Goal: Task Accomplishment & Management: Use online tool/utility

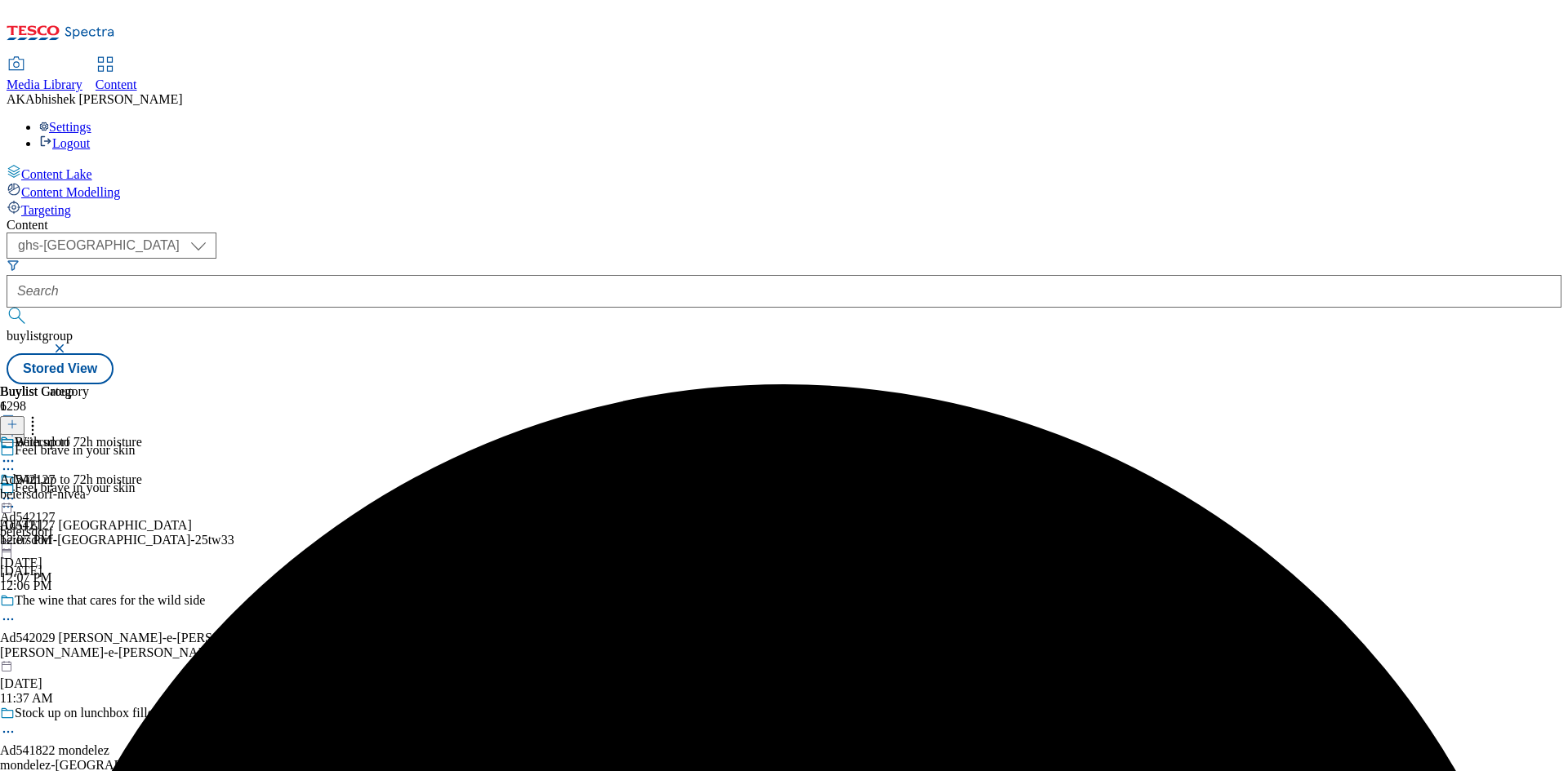
select select "ghs-[GEOGRAPHIC_DATA]"
click at [6, 308] on button "submit" at bounding box center [17, 316] width 23 height 17
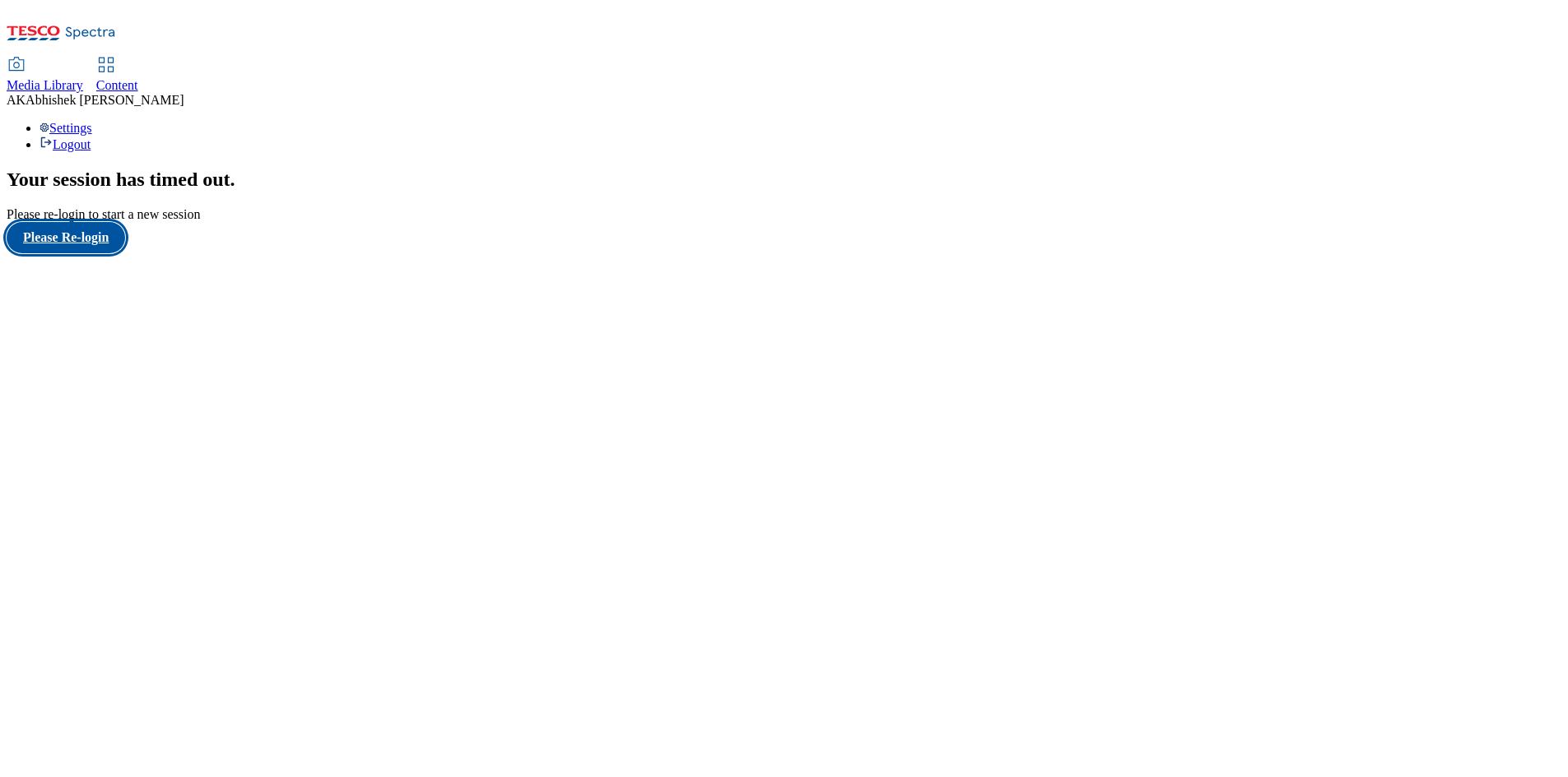
click at [87, 253] on button "Please Re-login" at bounding box center [65, 238] width 119 height 32
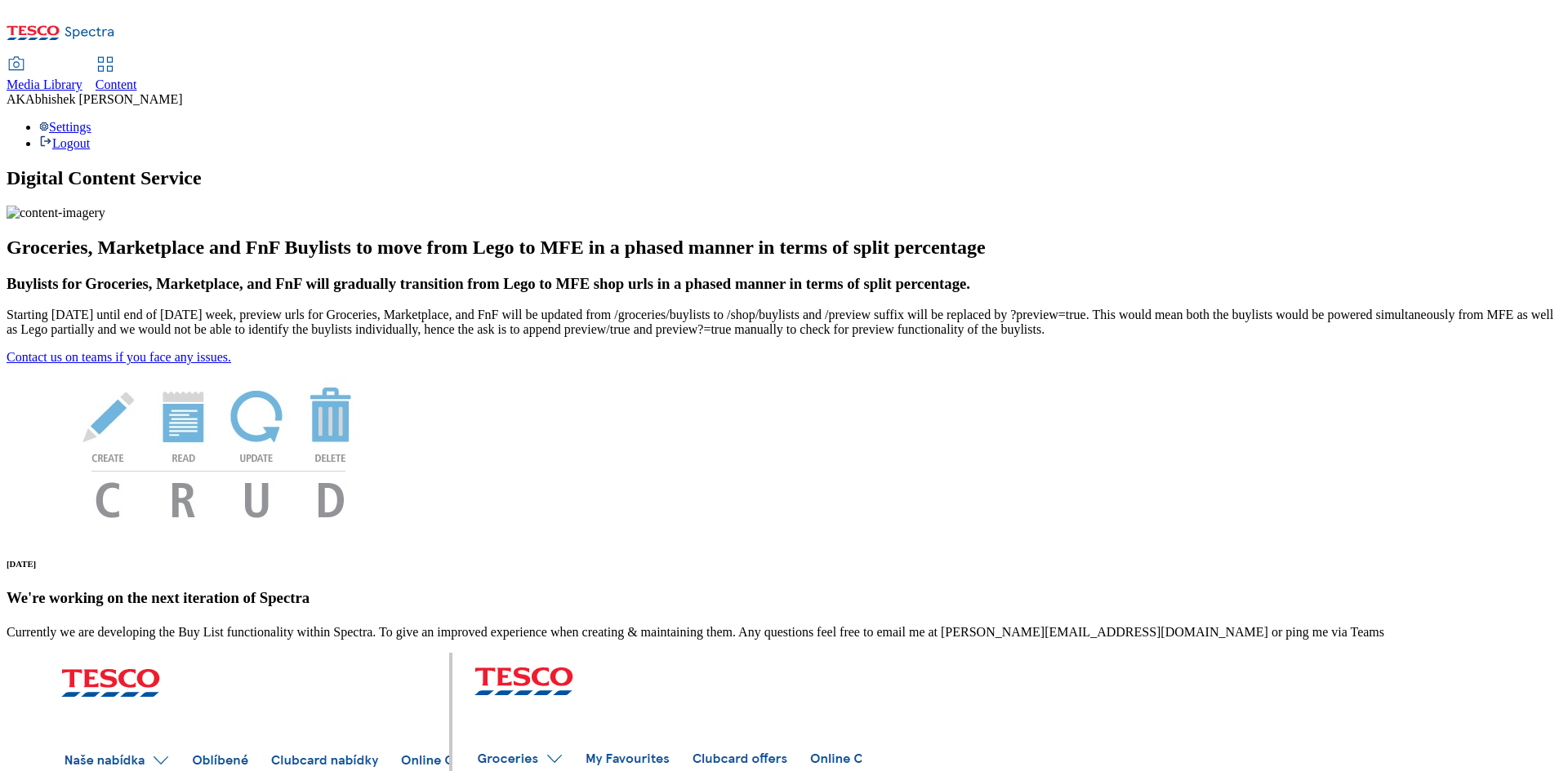
click at [137, 78] on span "Content" at bounding box center [117, 85] width 42 height 14
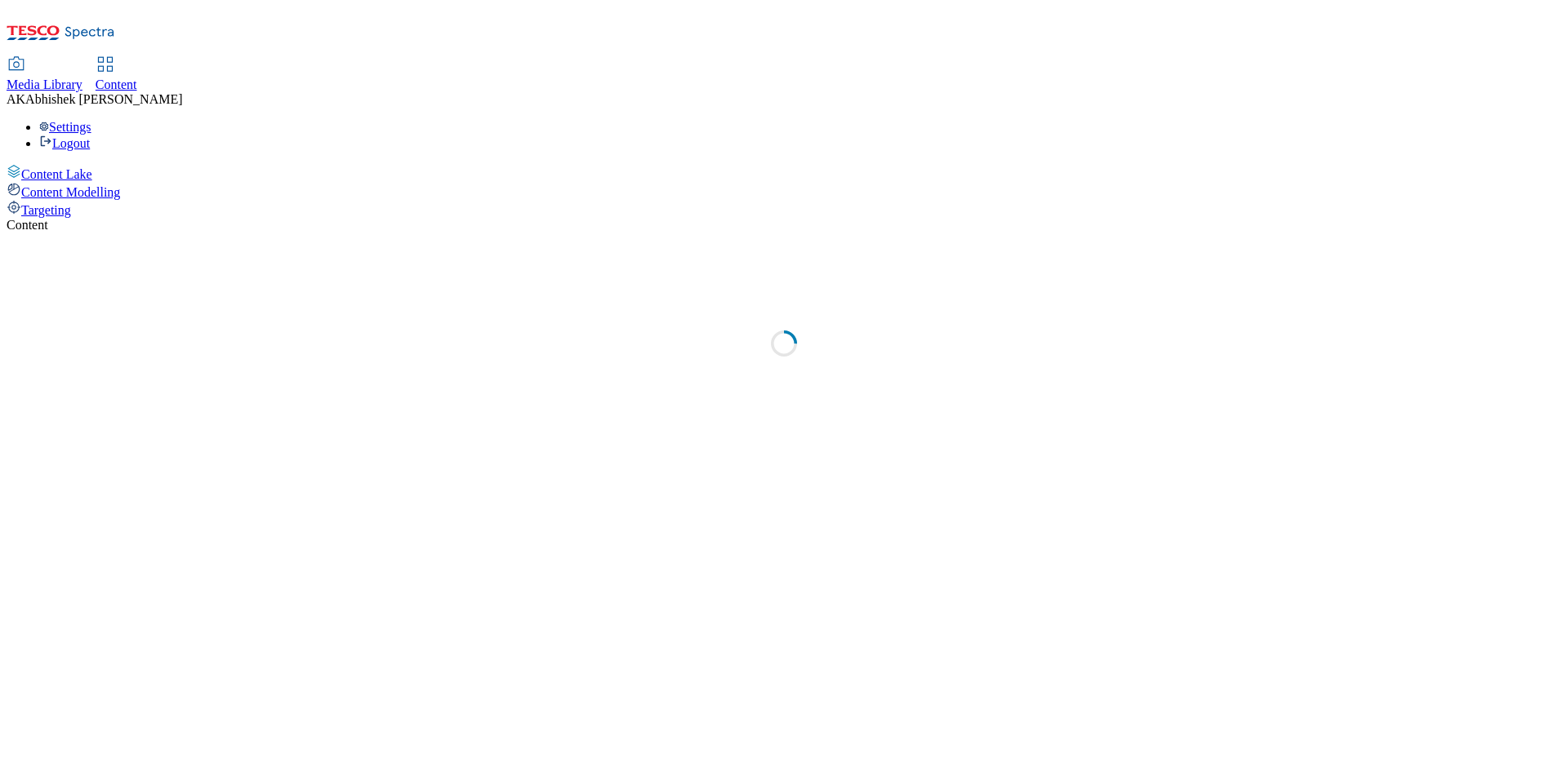
select select "ghs-[GEOGRAPHIC_DATA]"
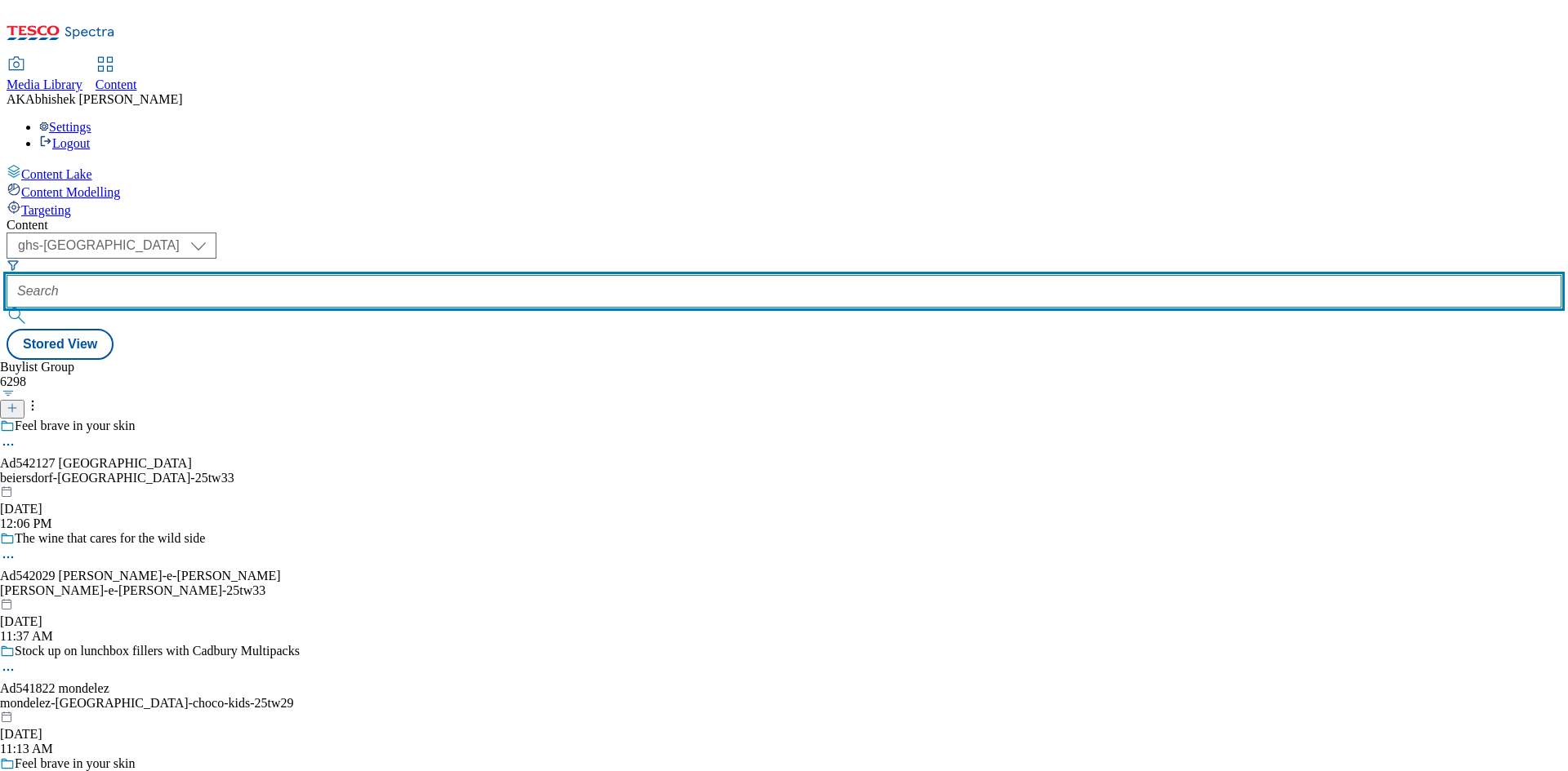
drag, startPoint x: 383, startPoint y: 125, endPoint x: 404, endPoint y: 139, distance: 25.2
click at [383, 275] on input "text" at bounding box center [784, 290] width 1555 height 32
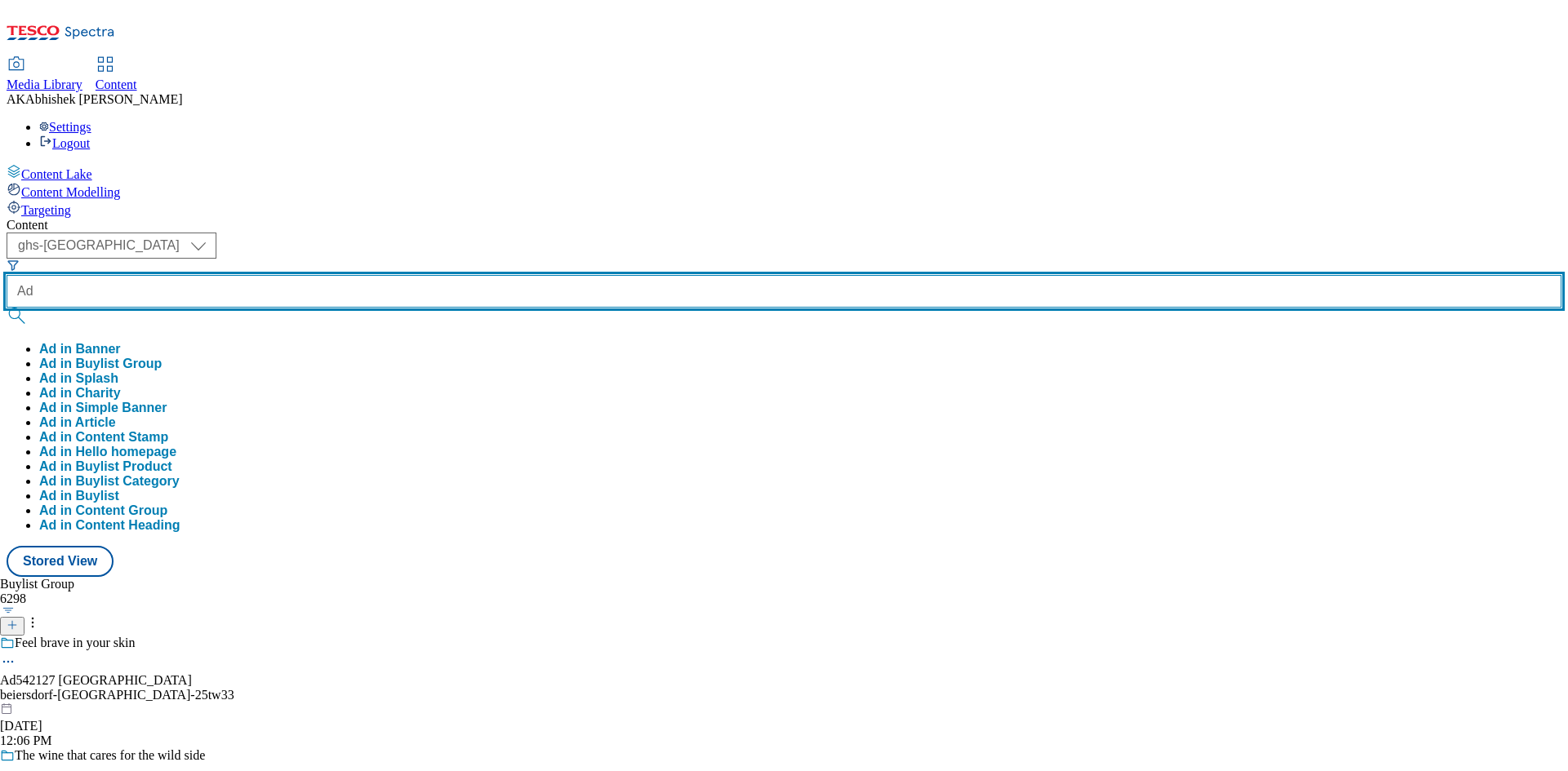
paste input "542029"
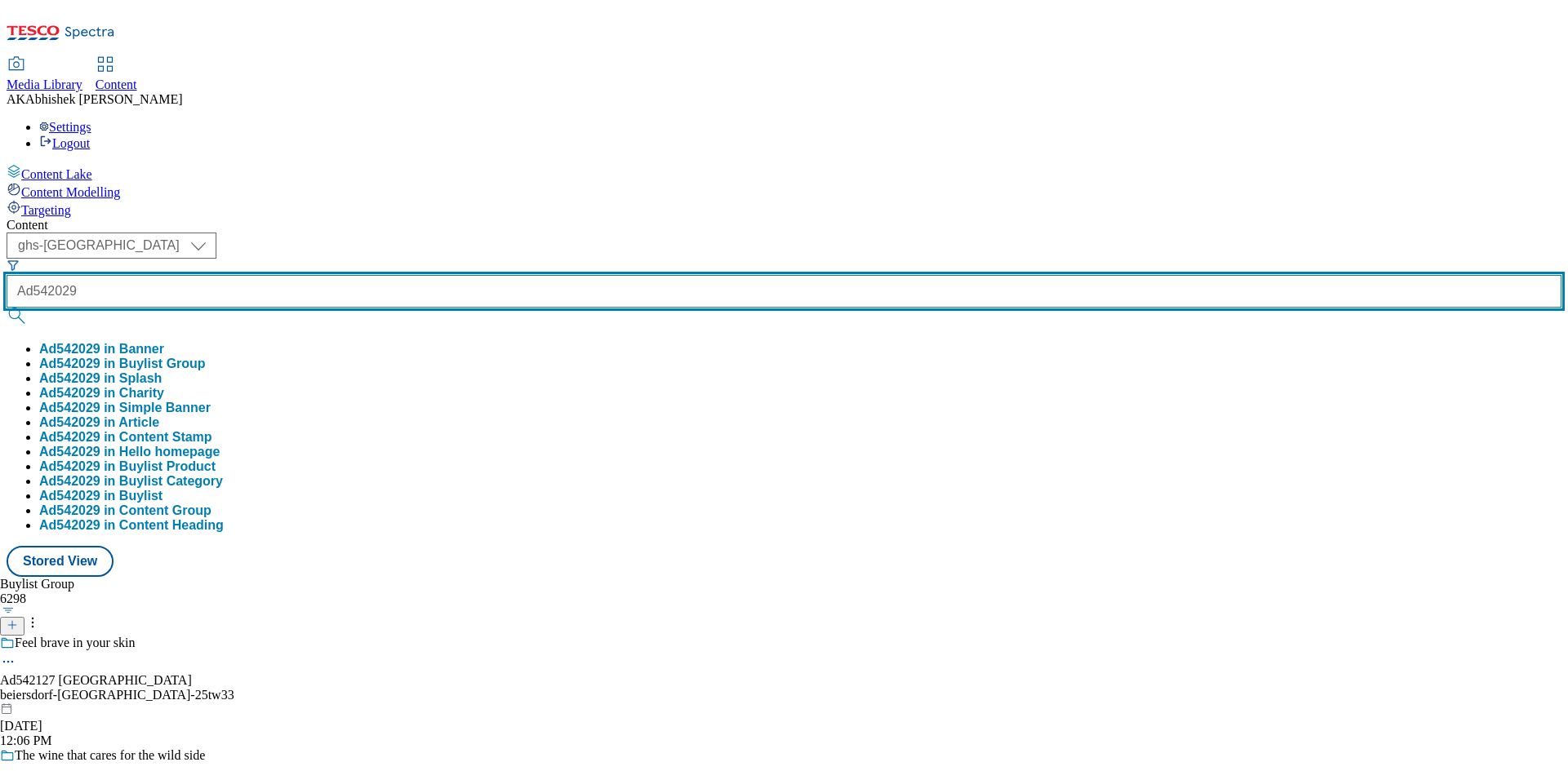
type input "Ad542029"
click at [6, 308] on button "submit" at bounding box center [17, 316] width 23 height 17
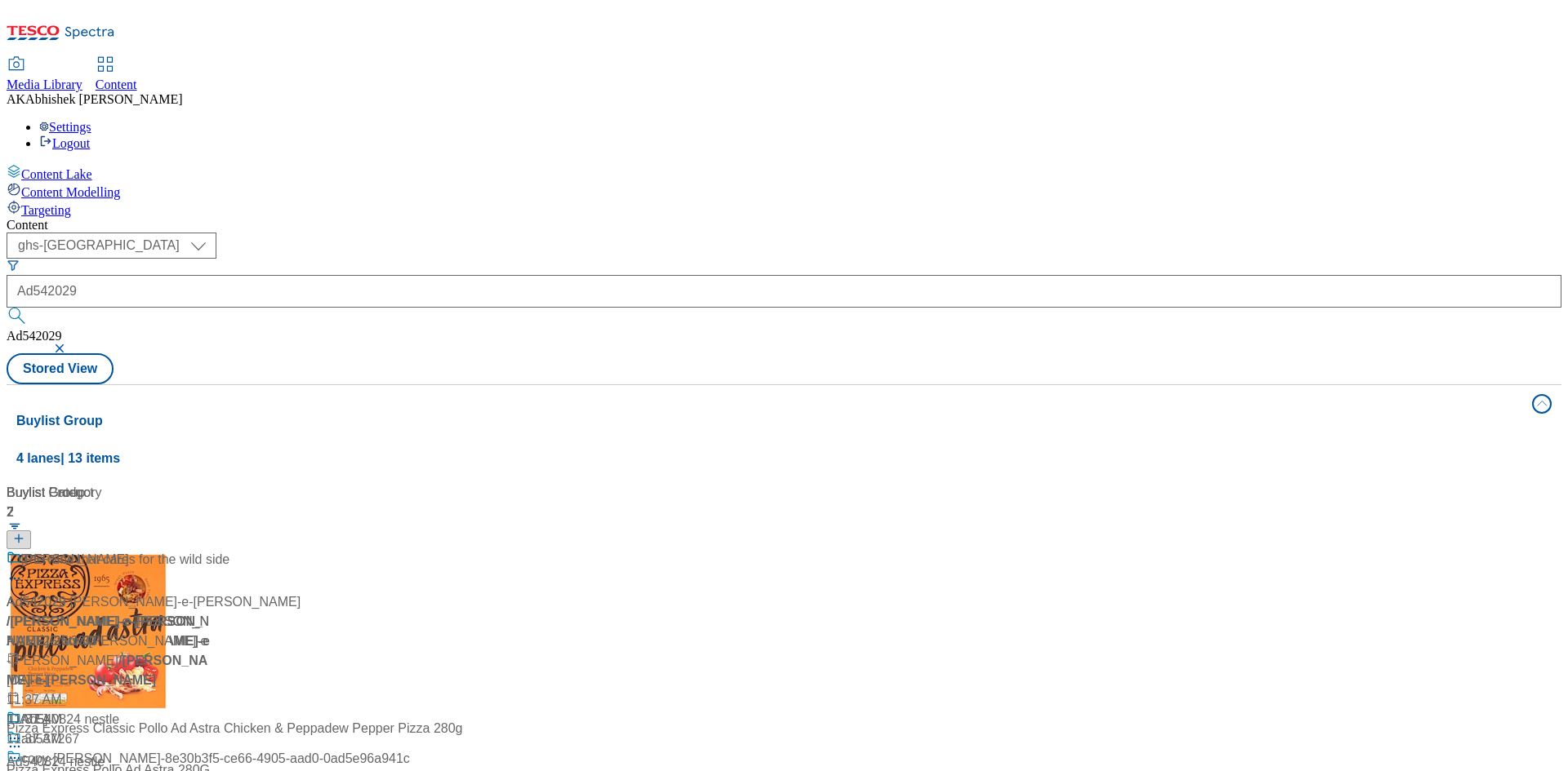
click at [678, 233] on div "( optional ) ghs-roi ghs-uk ghs-uk Ad542029 Ad542029 Stored View" at bounding box center [784, 309] width 1555 height 152
click at [210, 550] on div at bounding box center [108, 571] width 204 height 43
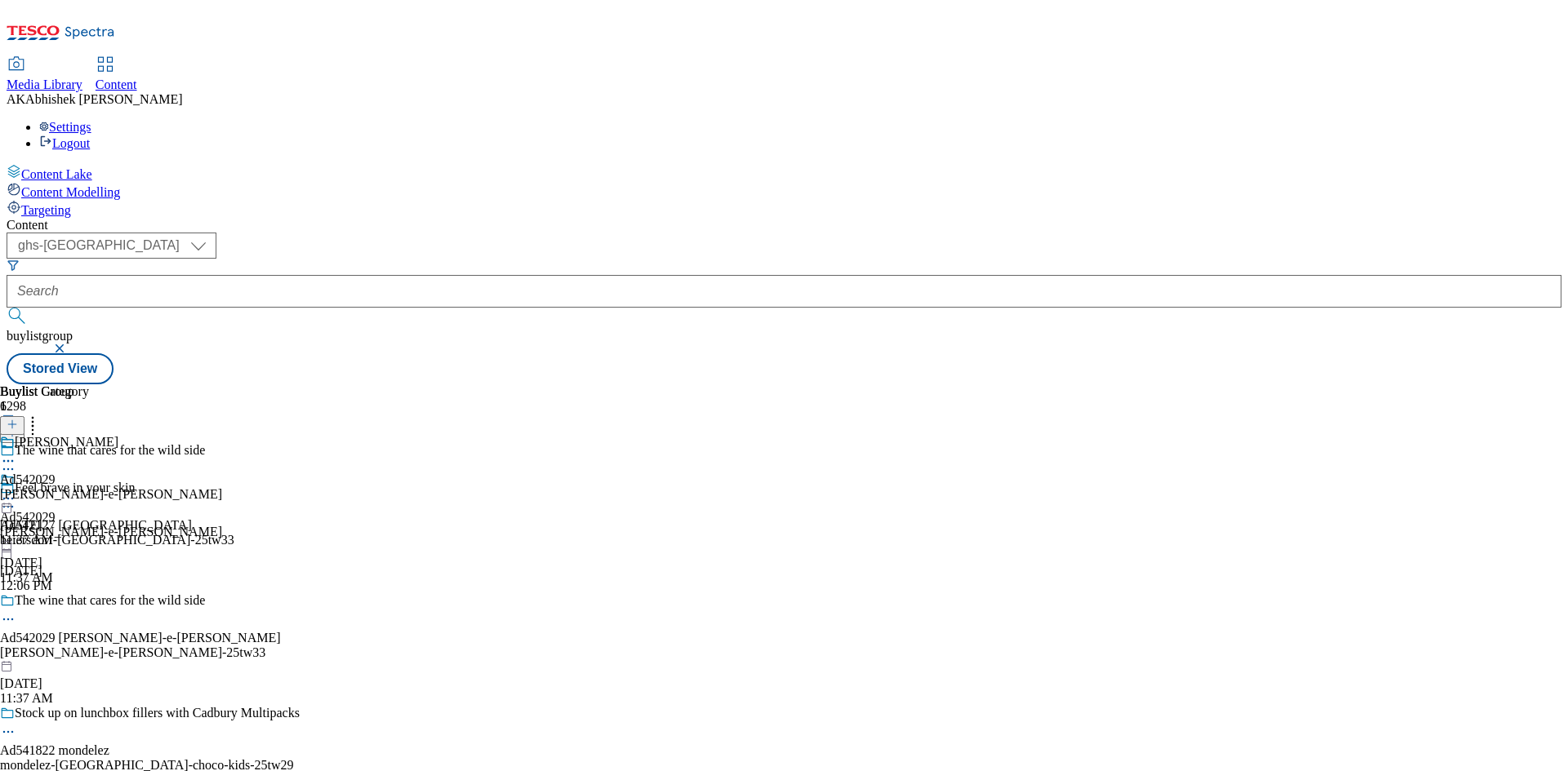
click at [17, 611] on icon at bounding box center [8, 619] width 17 height 17
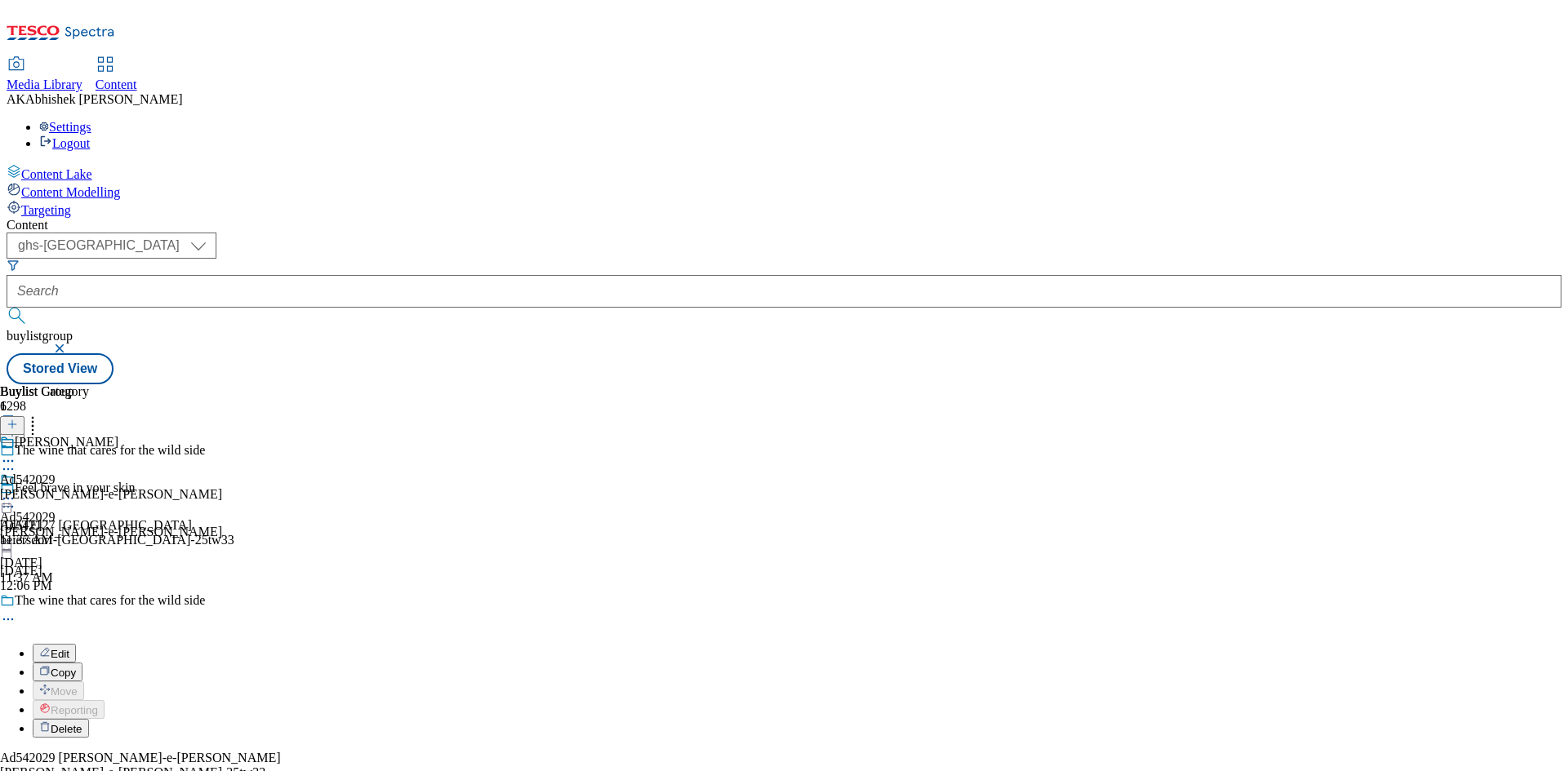
click at [70, 648] on span "Edit" at bounding box center [60, 654] width 19 height 12
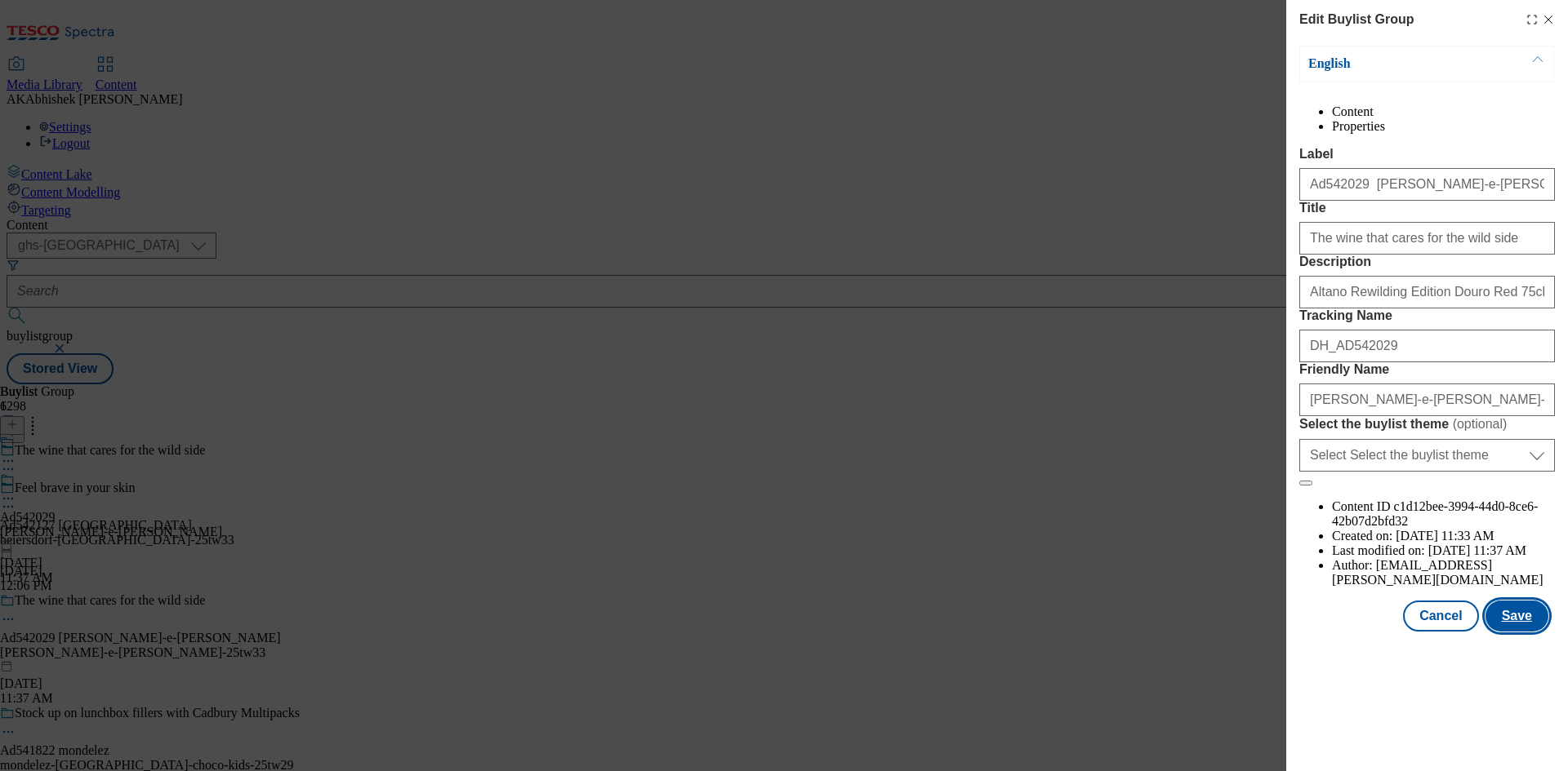
click at [1532, 631] on button "Save" at bounding box center [1517, 617] width 63 height 31
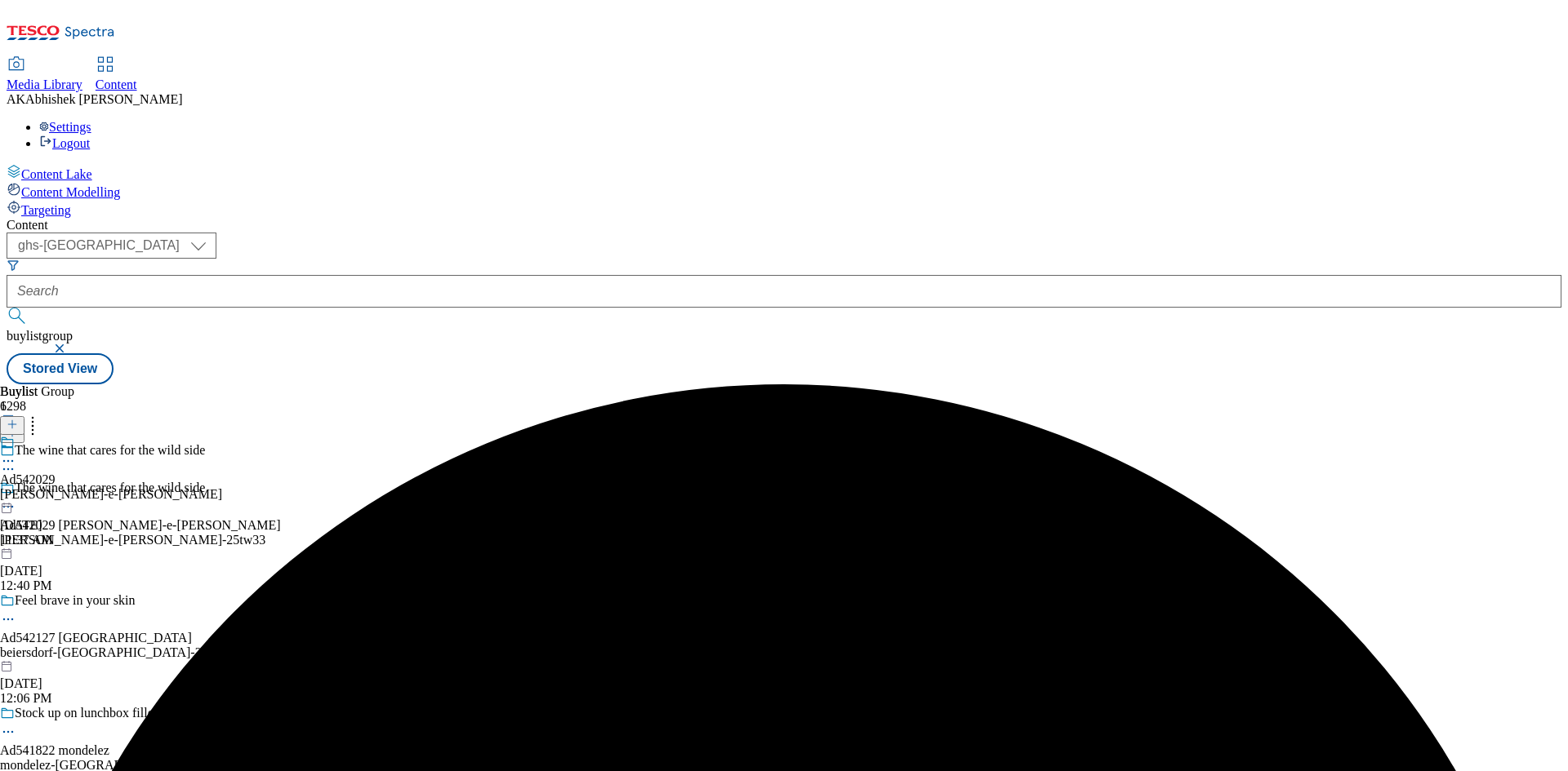
click at [17, 453] on icon at bounding box center [8, 461] width 17 height 17
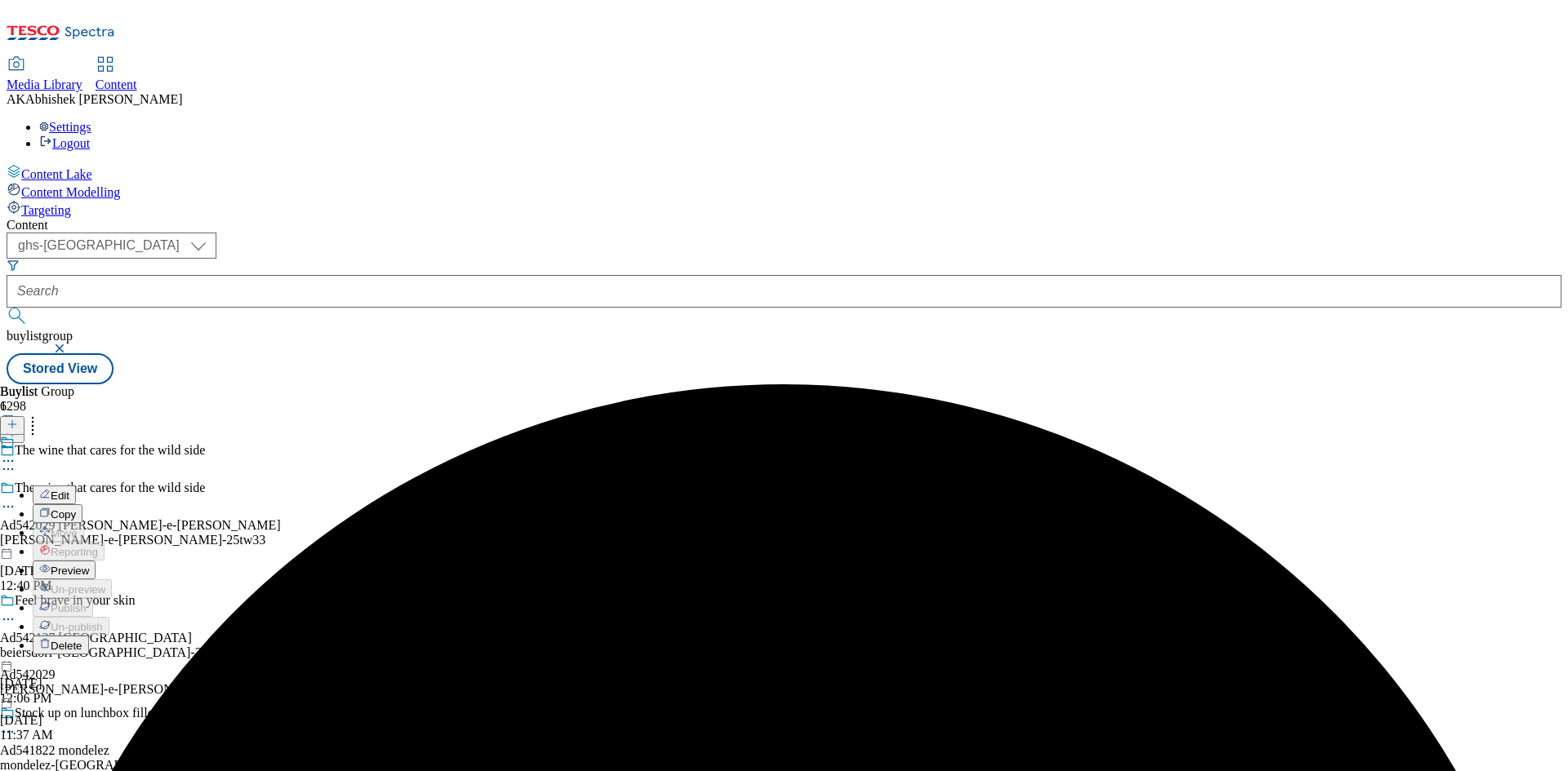
click at [70, 490] on span "Edit" at bounding box center [60, 496] width 19 height 12
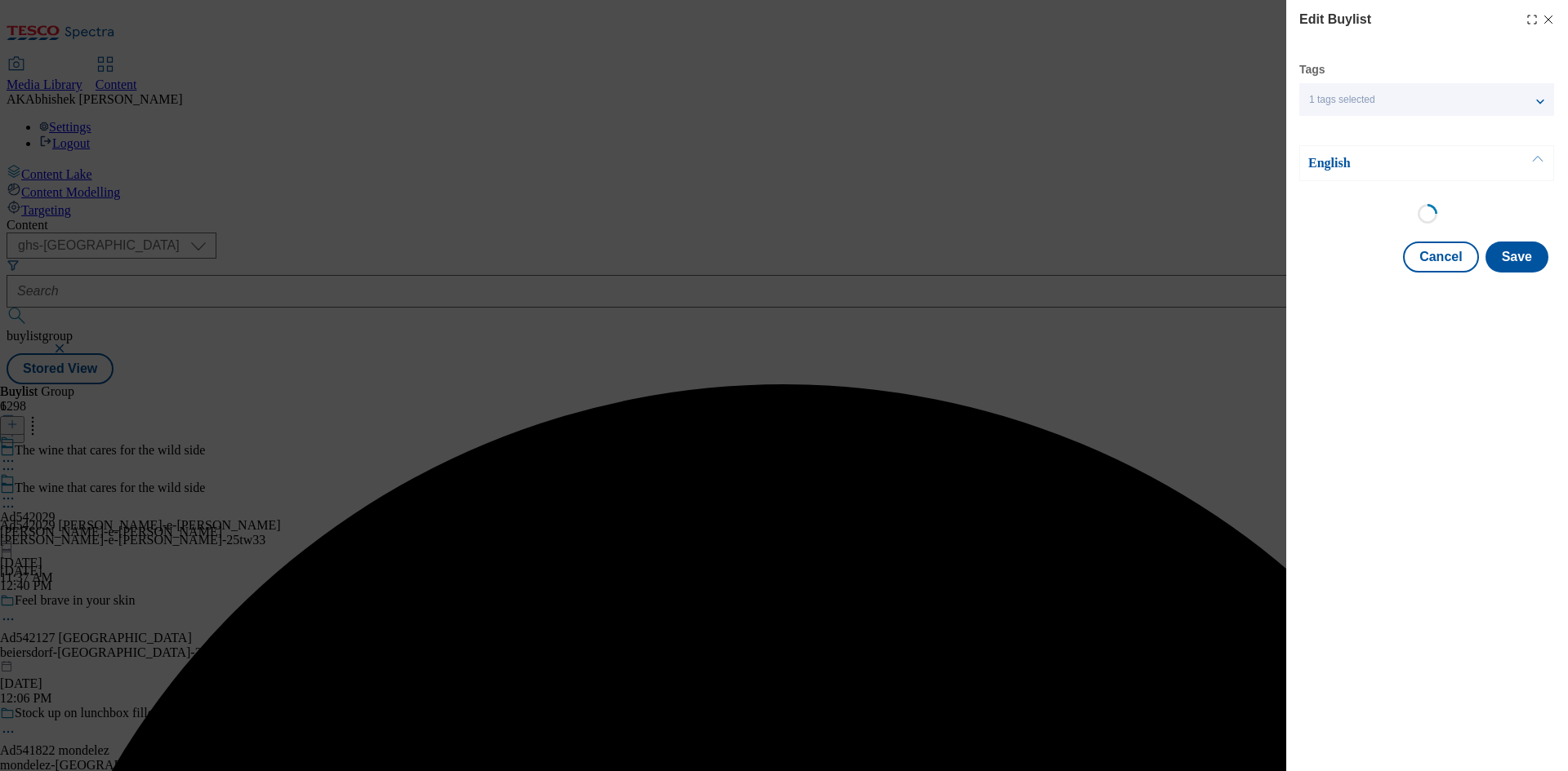
select select "tactical"
select select "supplier funded short term 1-3 weeks"
select select "dunnhumby"
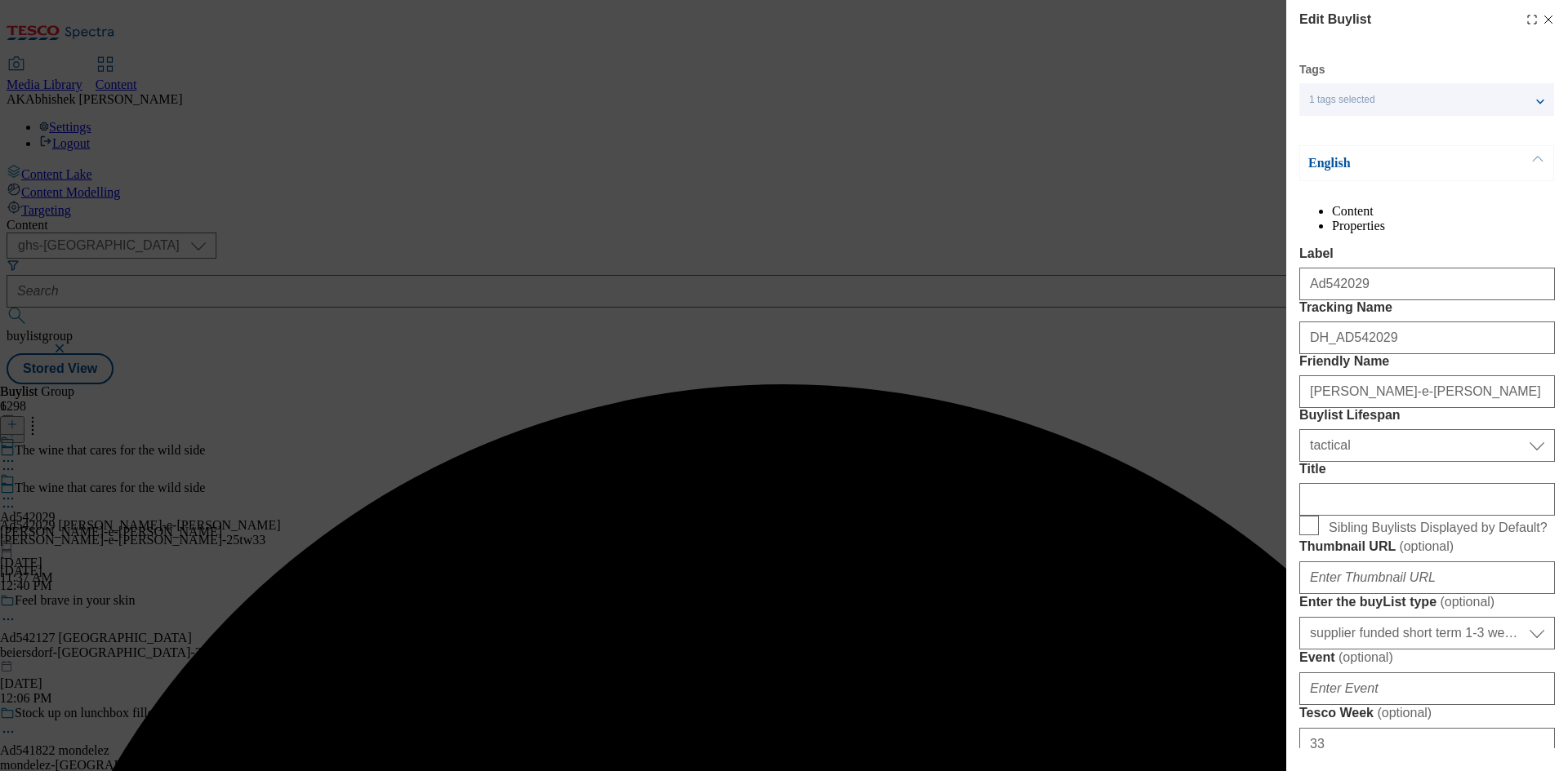
select select "Banner"
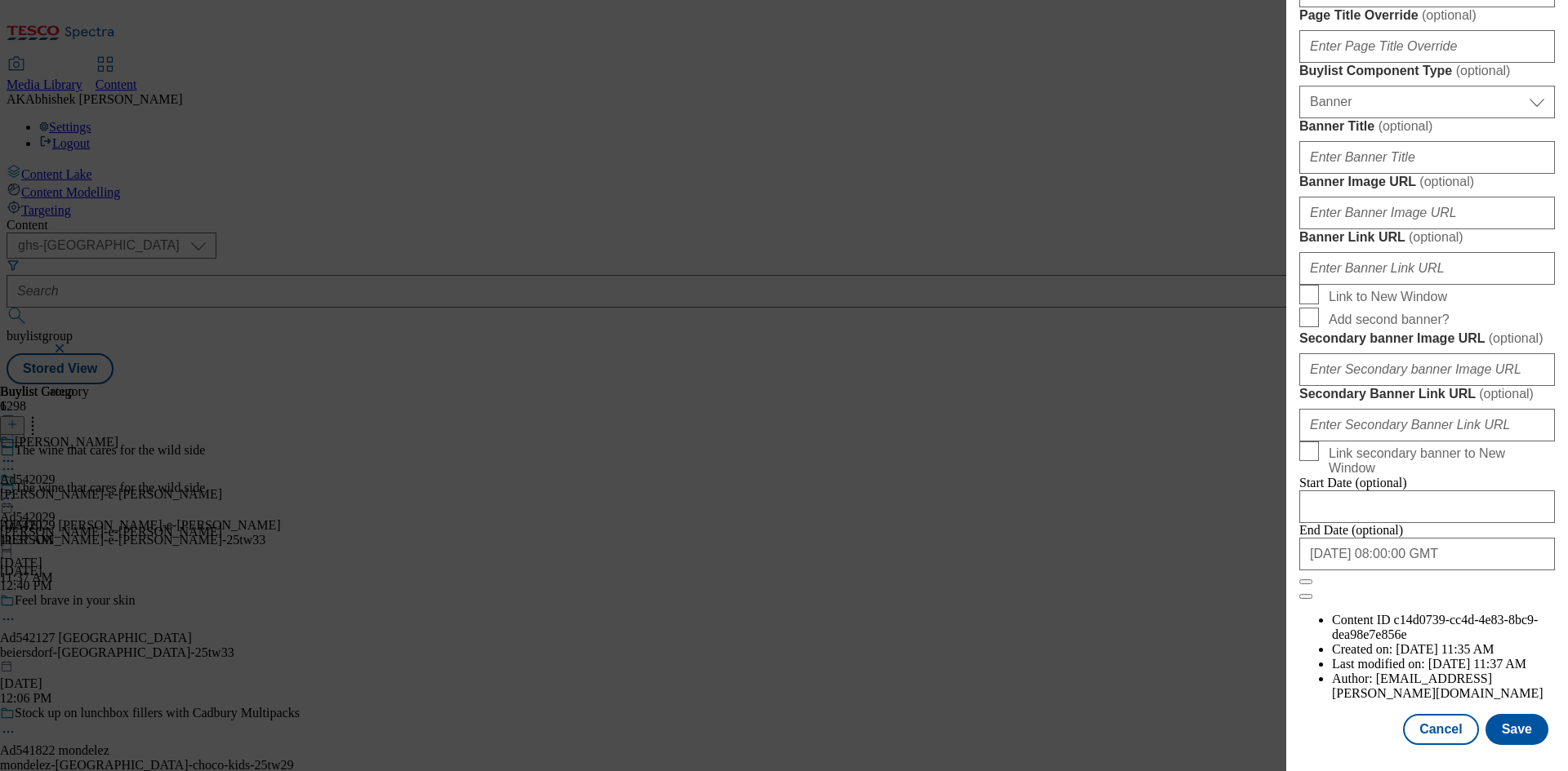
scroll to position [1603, 0]
click at [1532, 737] on button "Save" at bounding box center [1517, 730] width 63 height 31
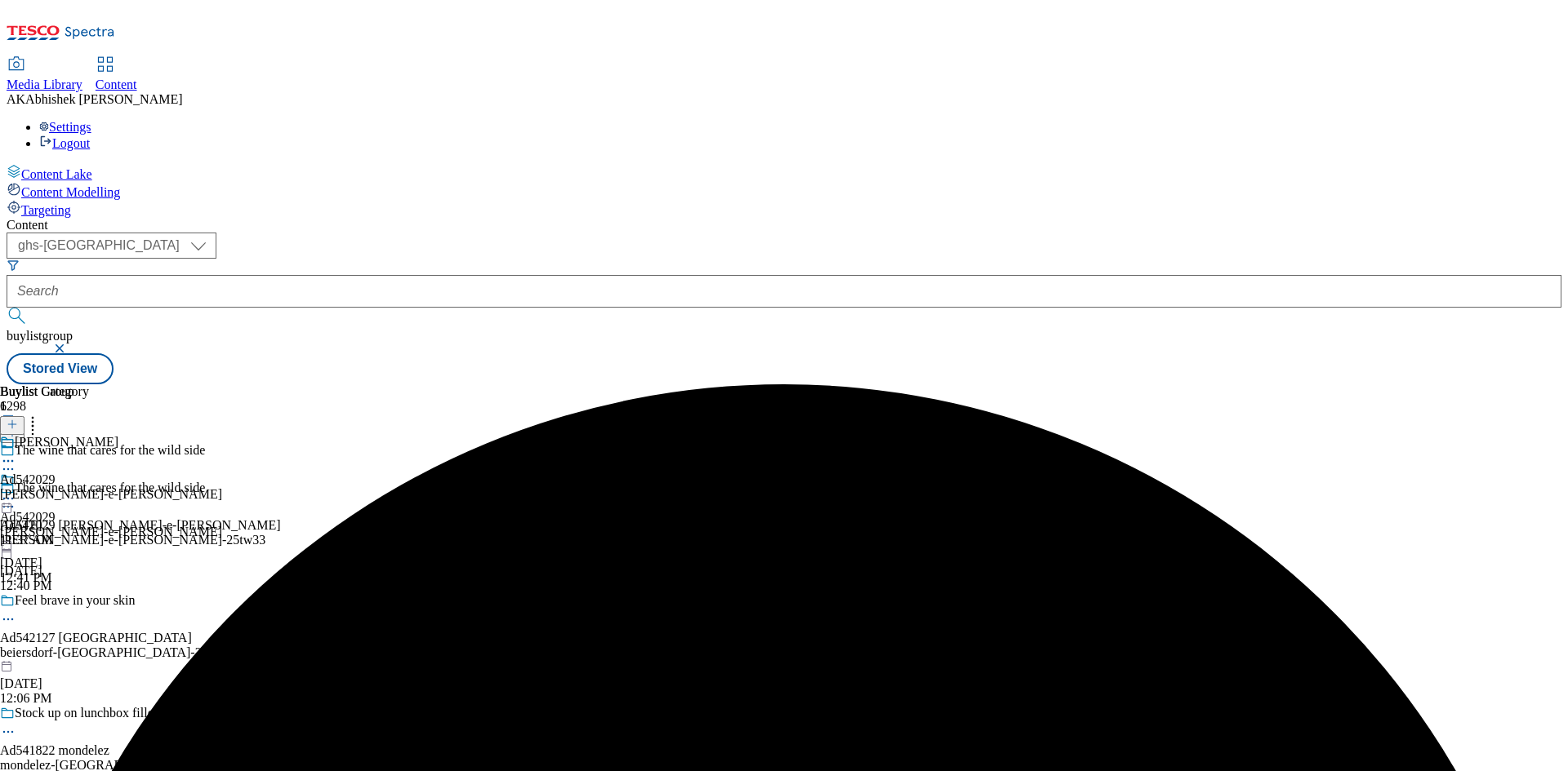
click at [17, 453] on icon at bounding box center [8, 461] width 17 height 17
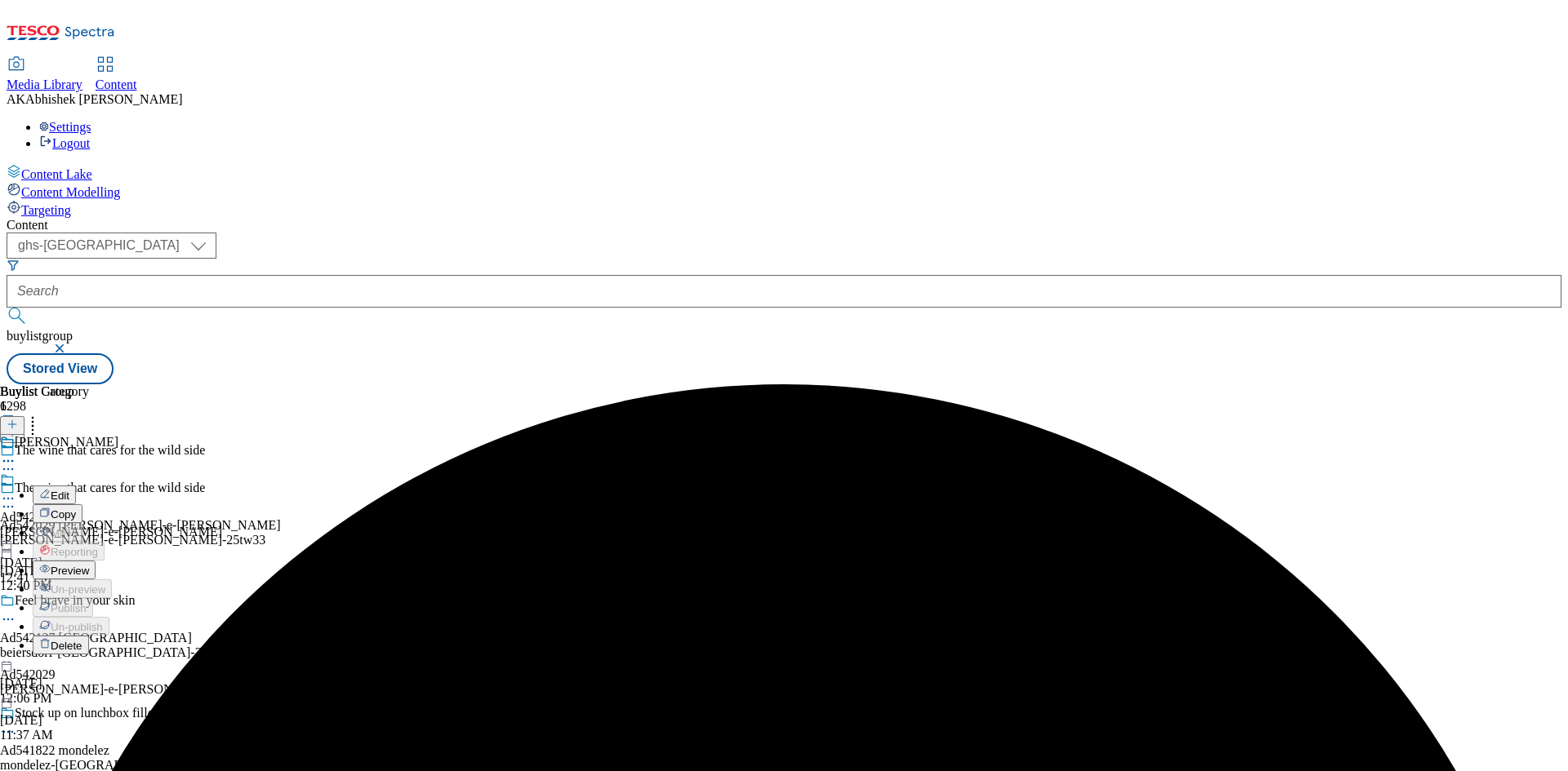
click at [70, 490] on span "Edit" at bounding box center [60, 496] width 19 height 12
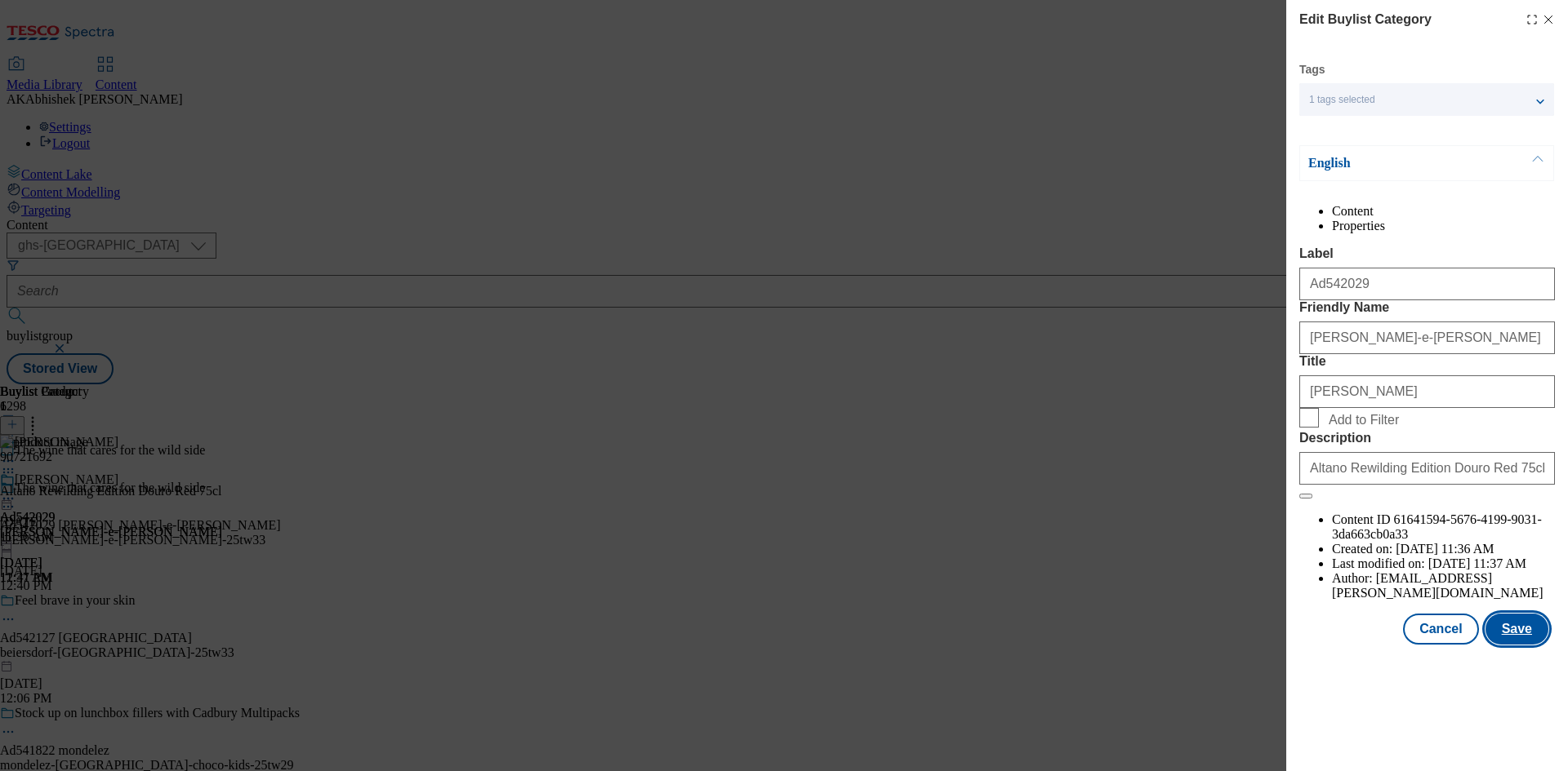
click at [1501, 645] on button "Save" at bounding box center [1517, 630] width 63 height 31
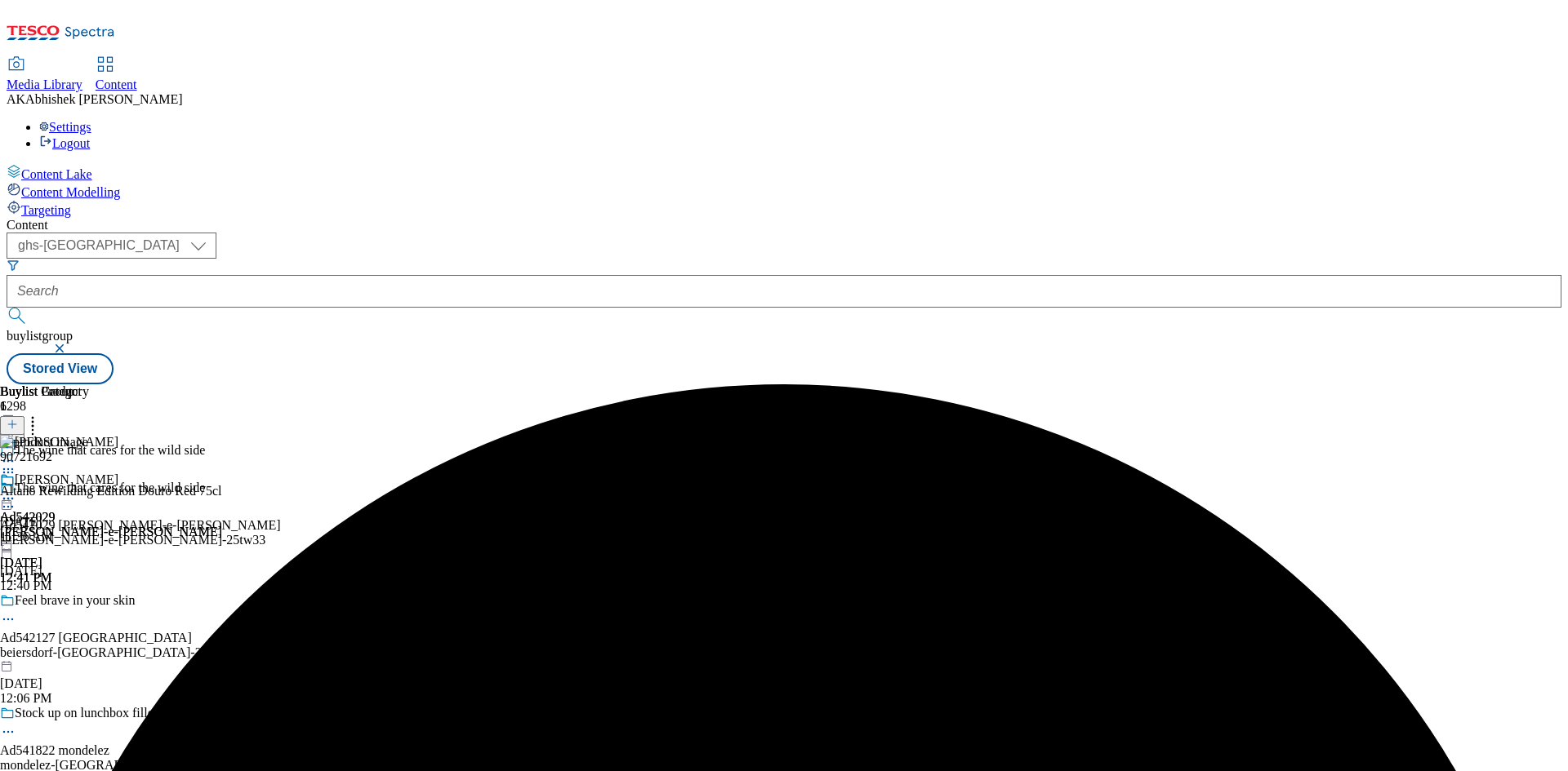
click at [17, 490] on icon at bounding box center [8, 498] width 17 height 17
click at [89, 603] on span "Preview" at bounding box center [70, 609] width 38 height 12
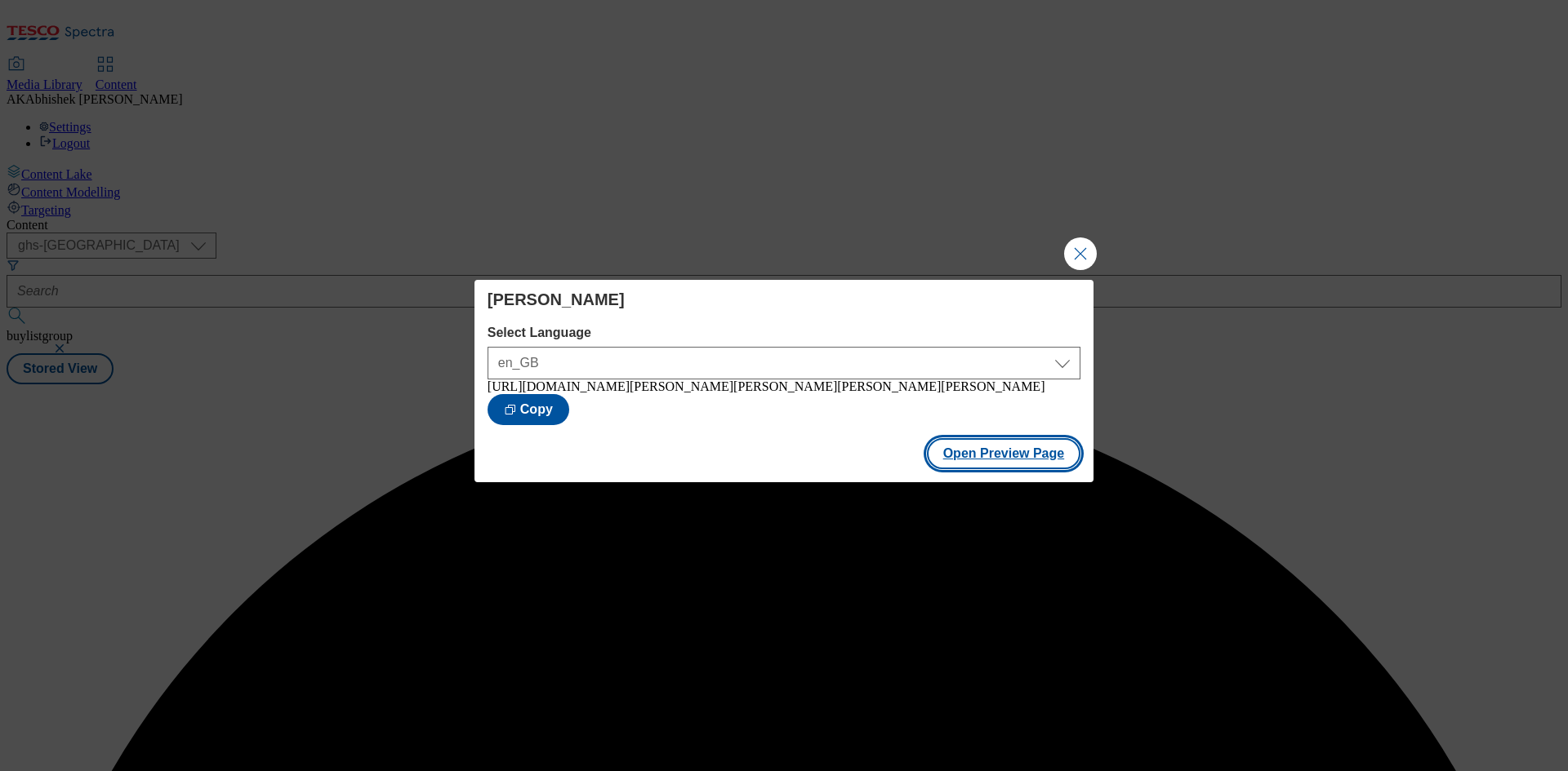
click at [1010, 457] on button "Open Preview Page" at bounding box center [1003, 454] width 154 height 31
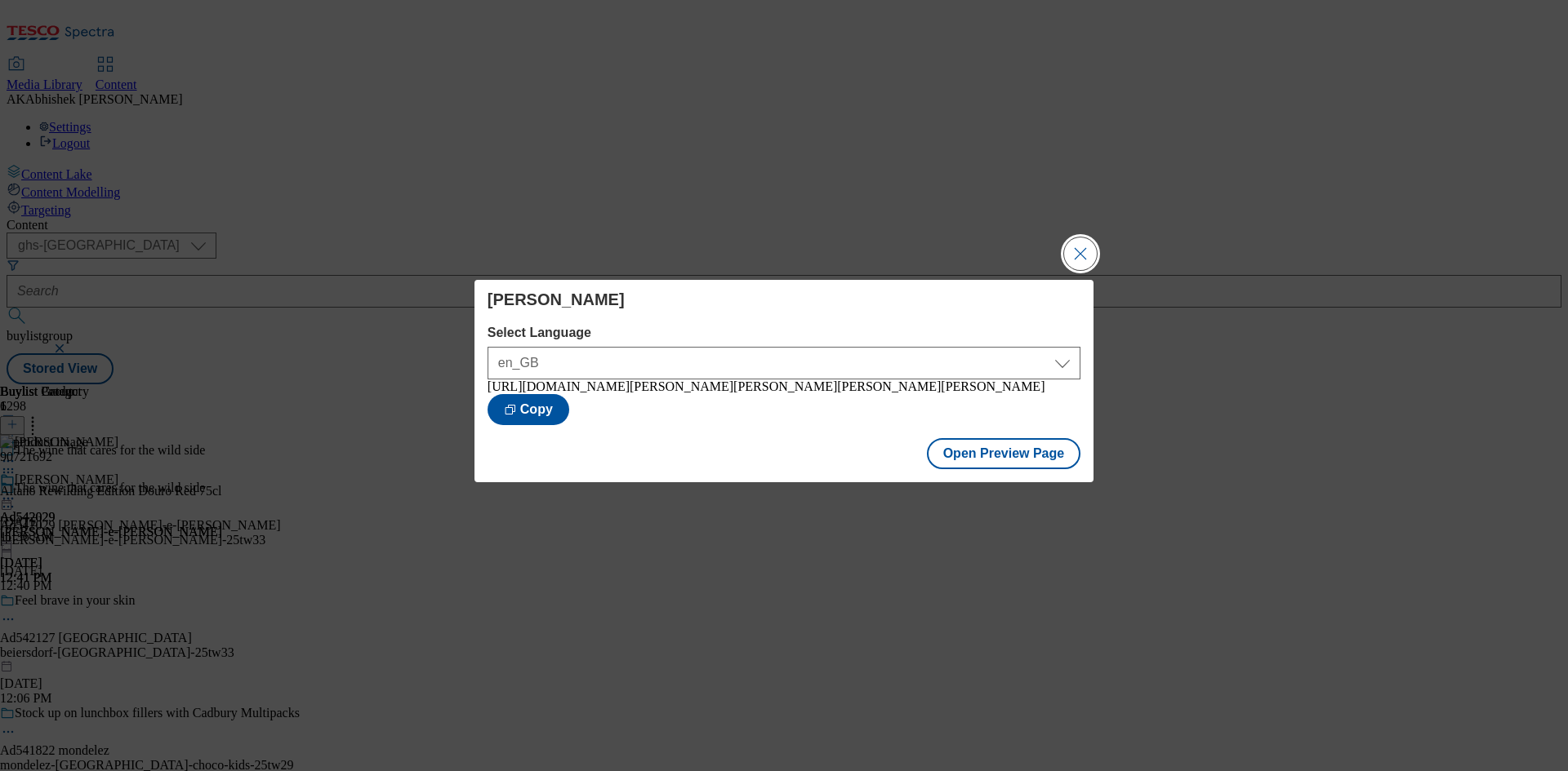
click at [1078, 253] on button "Close Modal" at bounding box center [1079, 253] width 32 height 32
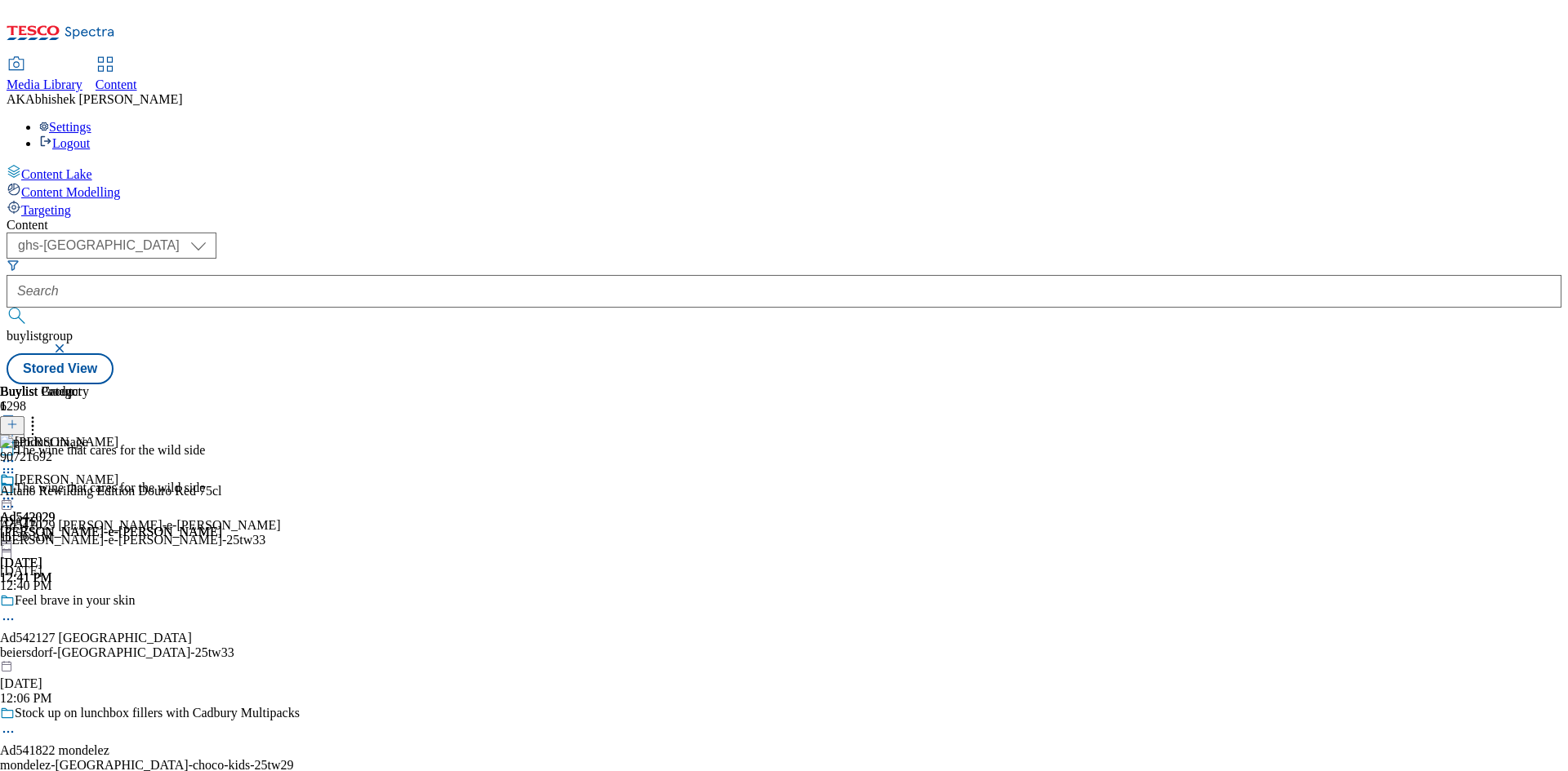
click at [17, 490] on icon at bounding box center [8, 498] width 17 height 17
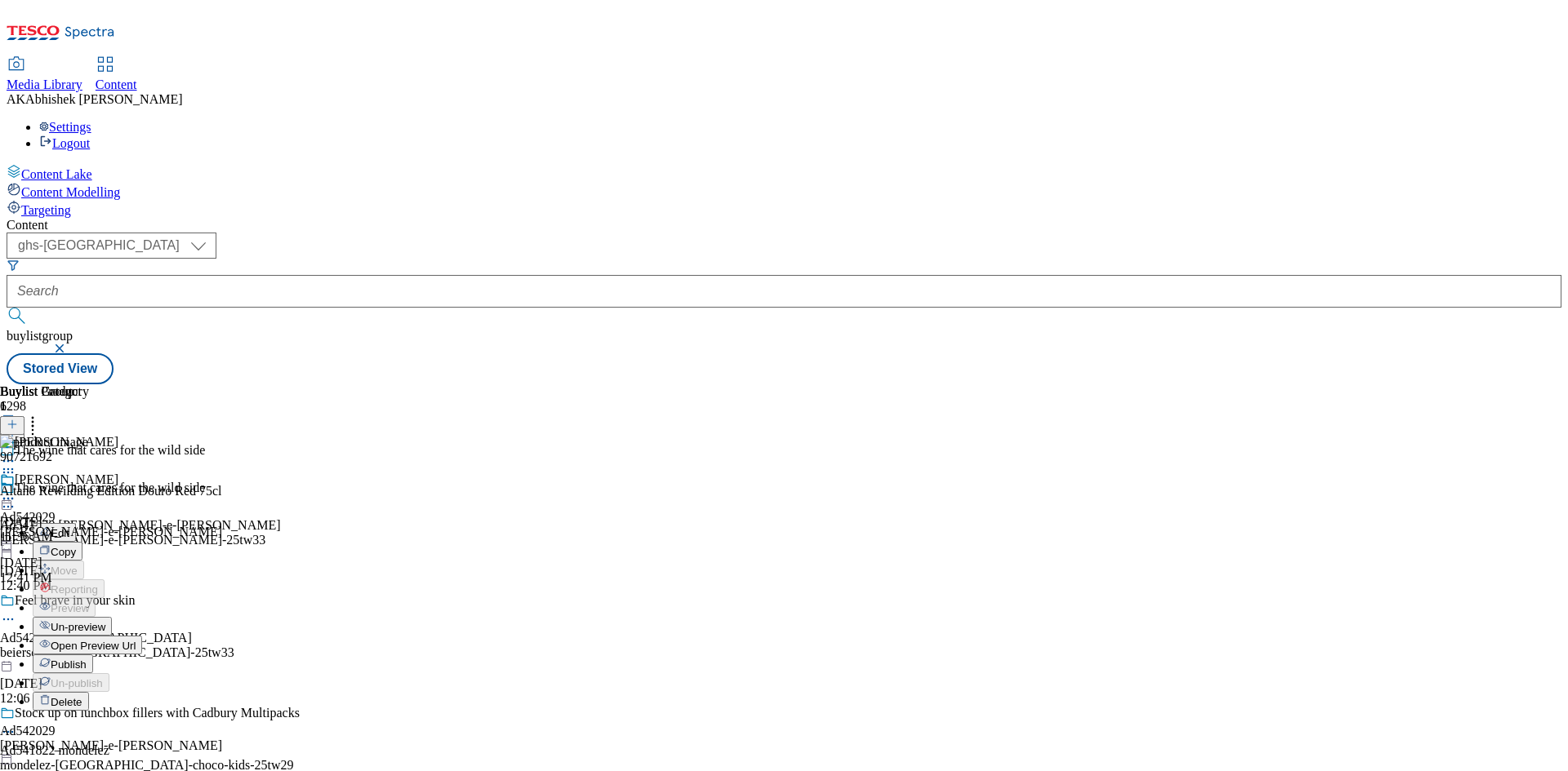
click at [86, 658] on span "Publish" at bounding box center [68, 665] width 36 height 12
